Goal: Task Accomplishment & Management: Manage account settings

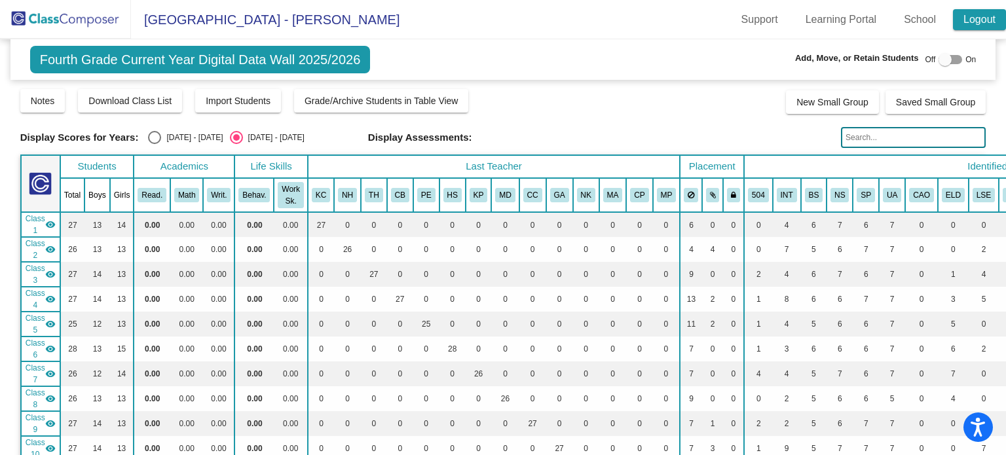
click at [967, 17] on link "Logout" at bounding box center [979, 19] width 53 height 21
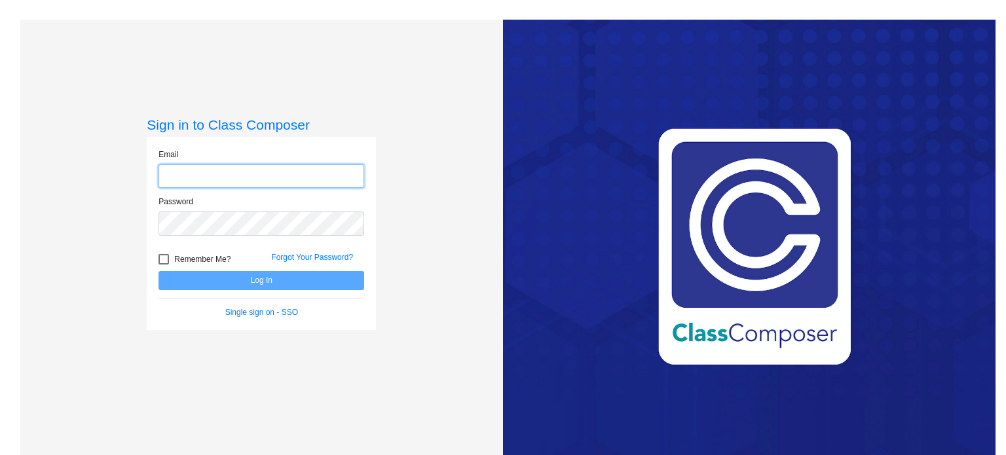
type input "[EMAIL_ADDRESS][DOMAIN_NAME]"
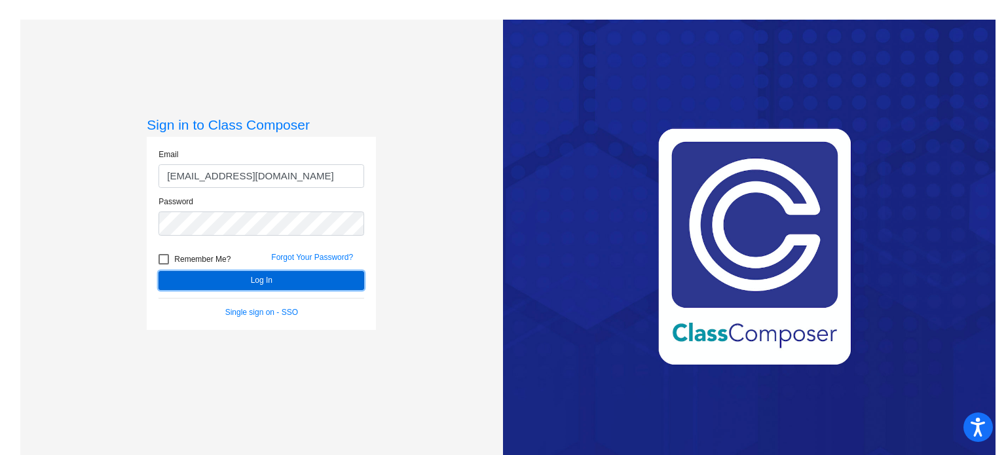
click at [259, 277] on button "Log In" at bounding box center [262, 280] width 206 height 19
click at [248, 277] on button "Log In" at bounding box center [262, 280] width 206 height 19
click at [235, 279] on button "Log In" at bounding box center [262, 280] width 206 height 19
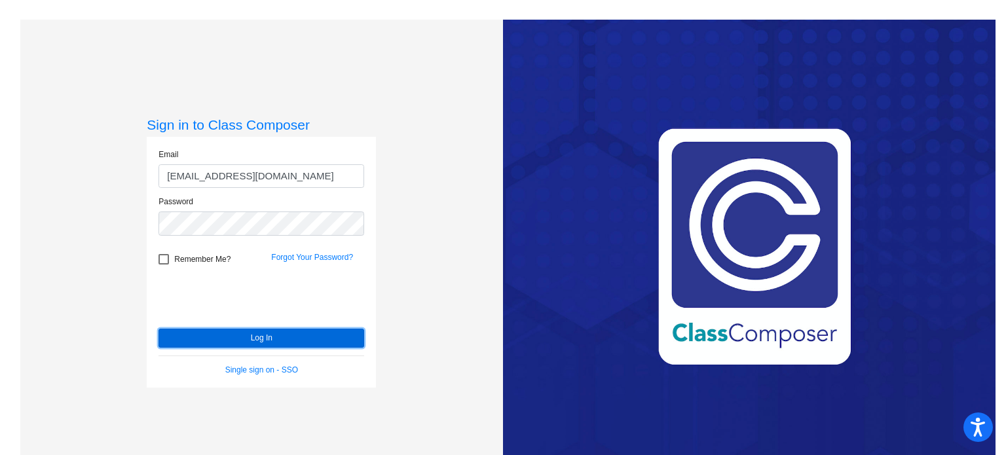
click at [205, 333] on button "Log In" at bounding box center [262, 338] width 206 height 19
click at [235, 335] on button "Log In" at bounding box center [262, 338] width 206 height 19
click at [205, 337] on button "Log In" at bounding box center [262, 338] width 206 height 19
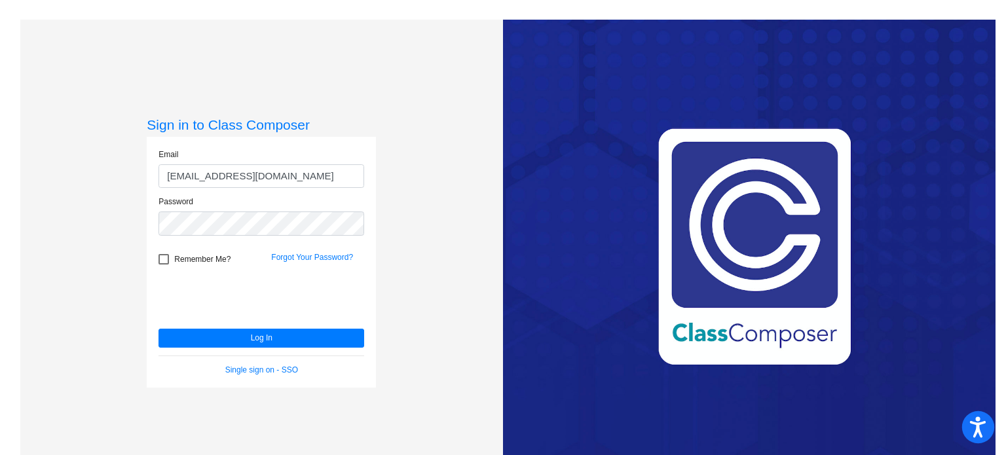
click at [972, 428] on icon "Open accessiBe: accessibility options, statement and help" at bounding box center [978, 427] width 16 height 21
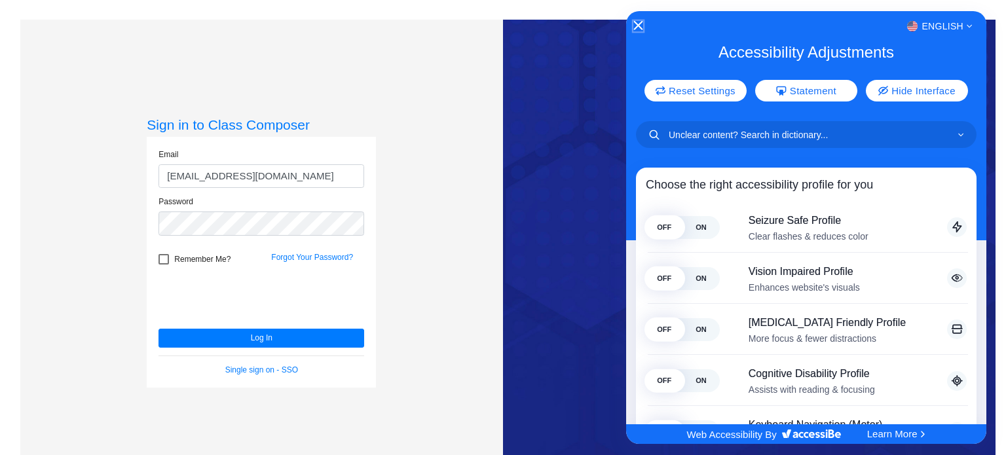
click at [637, 24] on icon "Close Accessibility Interface" at bounding box center [638, 25] width 9 height 9
